Goal: Information Seeking & Learning: Check status

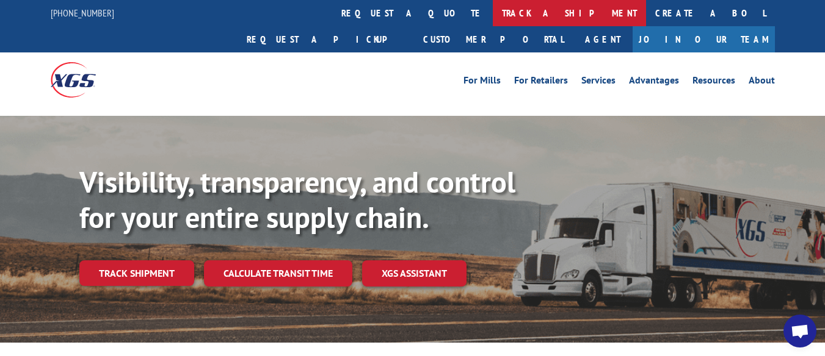
click at [493, 11] on link "track a shipment" at bounding box center [569, 13] width 153 height 26
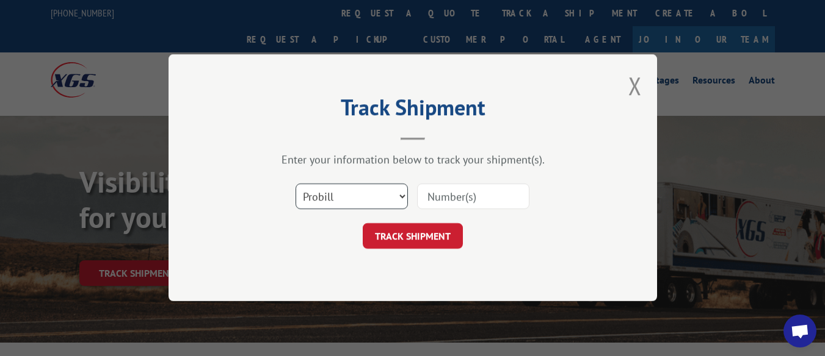
click at [401, 195] on select "Select category... Probill BOL PO" at bounding box center [351, 197] width 112 height 26
select select "bol"
click at [295, 184] on select "Select category... Probill BOL PO" at bounding box center [351, 197] width 112 height 26
paste input "6017407"
type input "6017407"
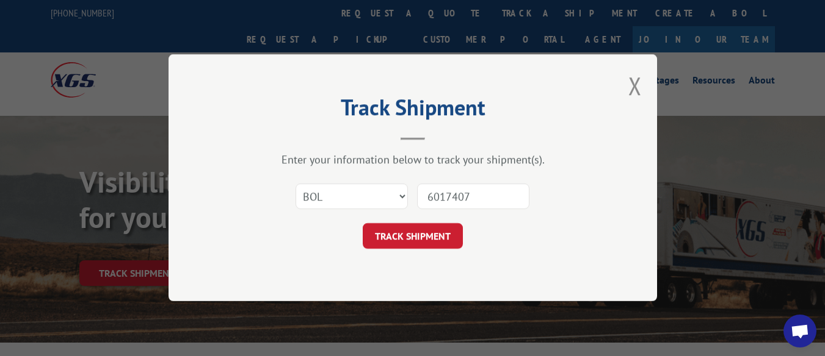
click at [563, 233] on div "TRACK SHIPMENT" at bounding box center [413, 237] width 366 height 26
click at [435, 234] on button "TRACK SHIPMENT" at bounding box center [413, 237] width 100 height 26
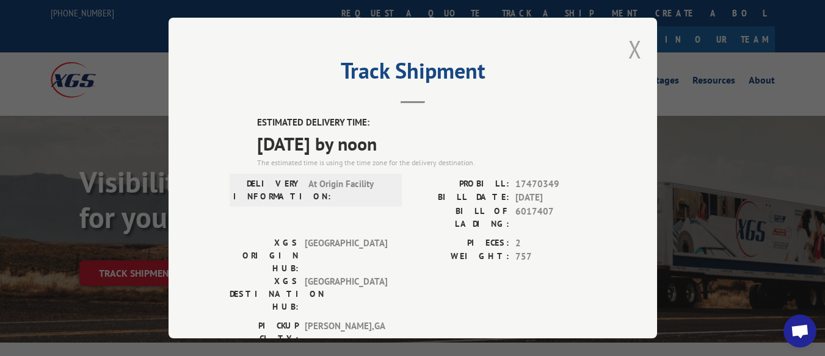
click at [632, 43] on button "Close modal" at bounding box center [634, 49] width 13 height 32
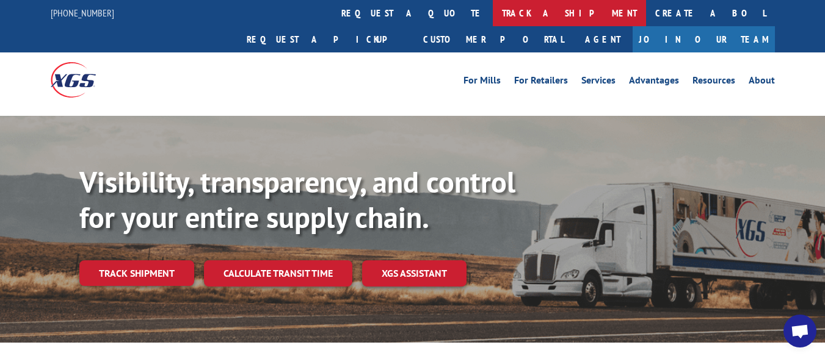
click at [493, 15] on link "track a shipment" at bounding box center [569, 13] width 153 height 26
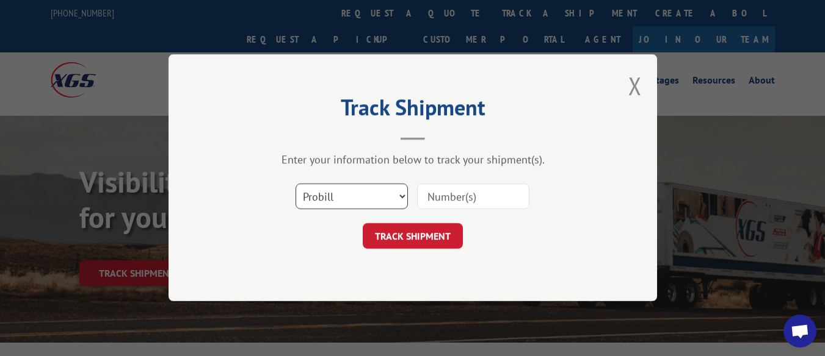
click at [404, 198] on select "Select category... Probill BOL PO" at bounding box center [351, 197] width 112 height 26
select select "bol"
click at [295, 184] on select "Select category... Probill BOL PO" at bounding box center [351, 197] width 112 height 26
paste input "6014731"
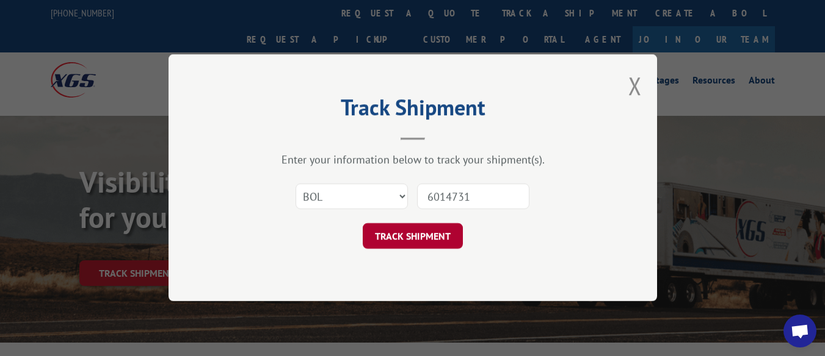
type input "6014731"
click at [427, 234] on button "TRACK SHIPMENT" at bounding box center [413, 237] width 100 height 26
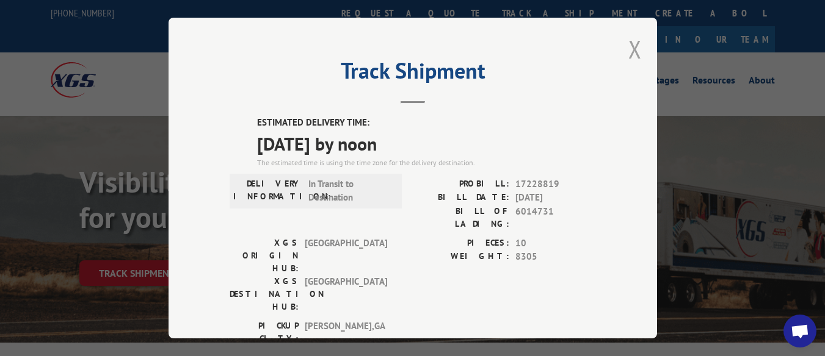
click at [628, 44] on button "Close modal" at bounding box center [634, 49] width 13 height 32
